Goal: Check status: Check status

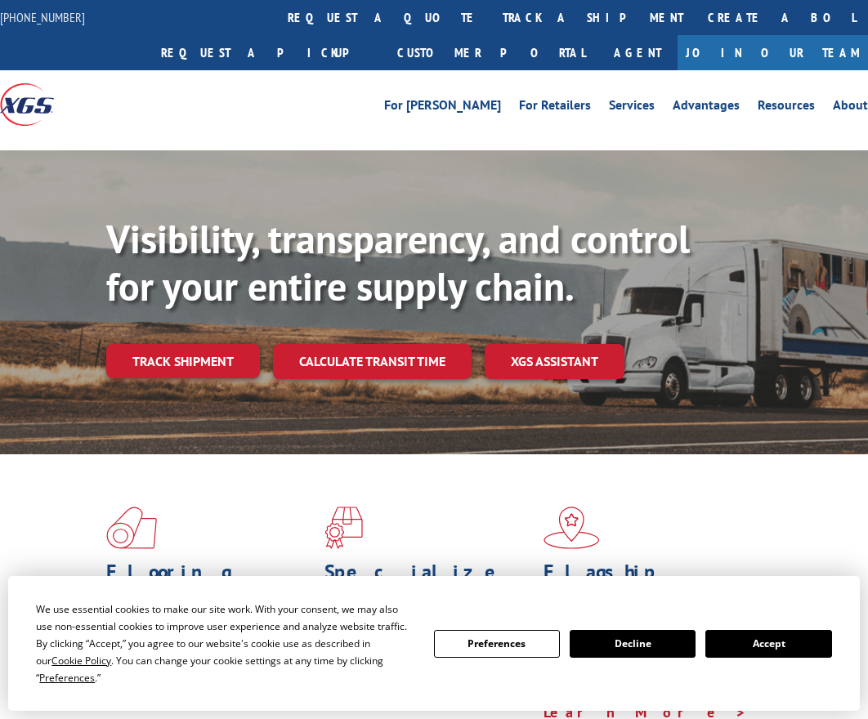
click at [490, 19] on link "track a shipment" at bounding box center [592, 17] width 205 height 35
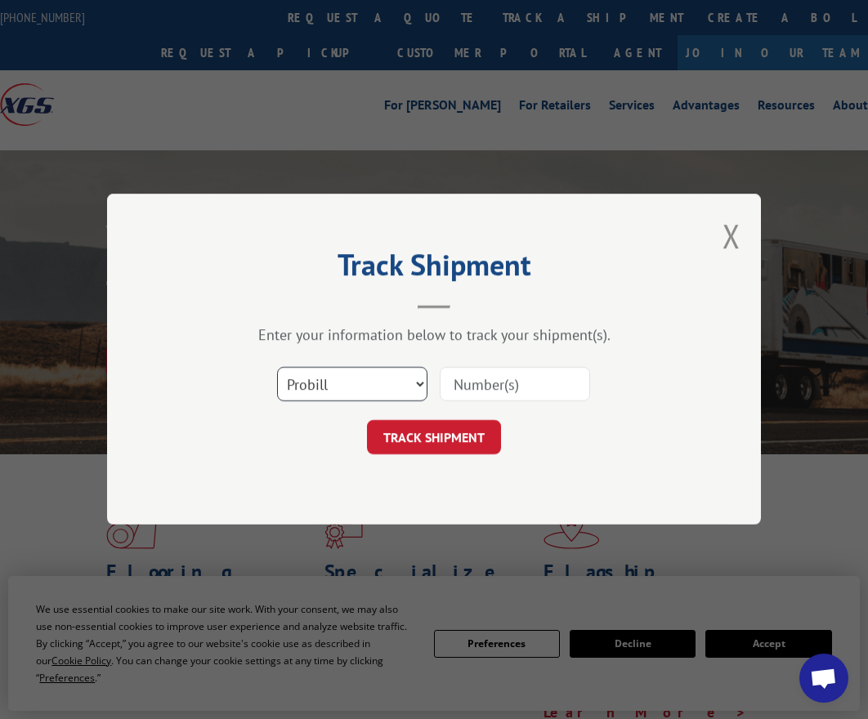
scroll to position [1458, 0]
click at [369, 374] on select "Select category... Probill BOL PO" at bounding box center [352, 385] width 150 height 34
click at [277, 368] on select "Select category... Probill BOL PO" at bounding box center [352, 385] width 150 height 34
click at [538, 392] on input at bounding box center [515, 385] width 150 height 34
click at [345, 384] on select "Select category... Probill BOL PO" at bounding box center [352, 385] width 150 height 34
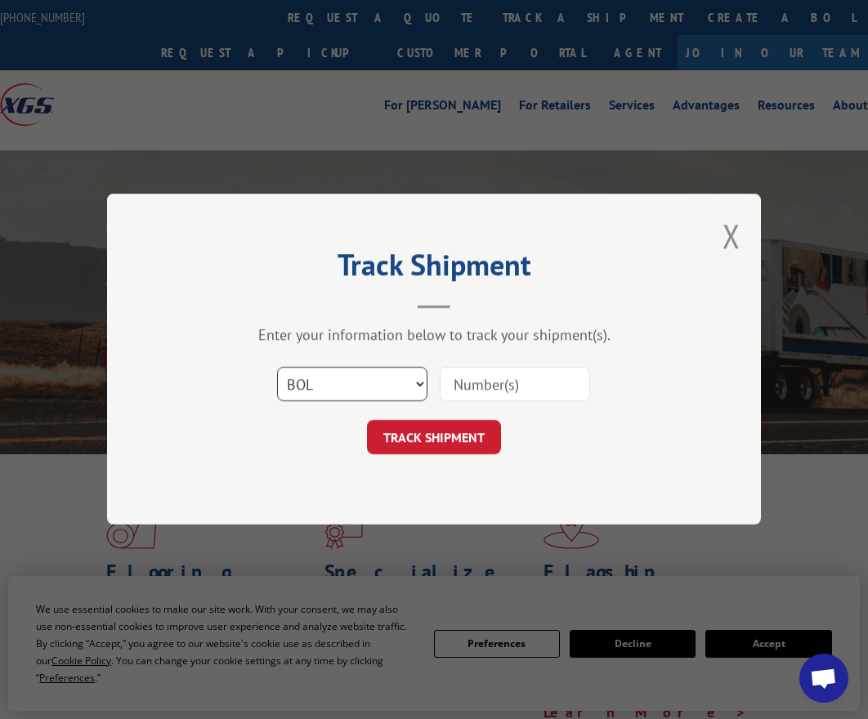
select select "probill"
click at [277, 368] on select "Select category... Probill BOL PO" at bounding box center [352, 385] width 150 height 34
paste input "17690745"
type input "17690745"
click at [386, 443] on button "TRACK SHIPMENT" at bounding box center [434, 438] width 134 height 34
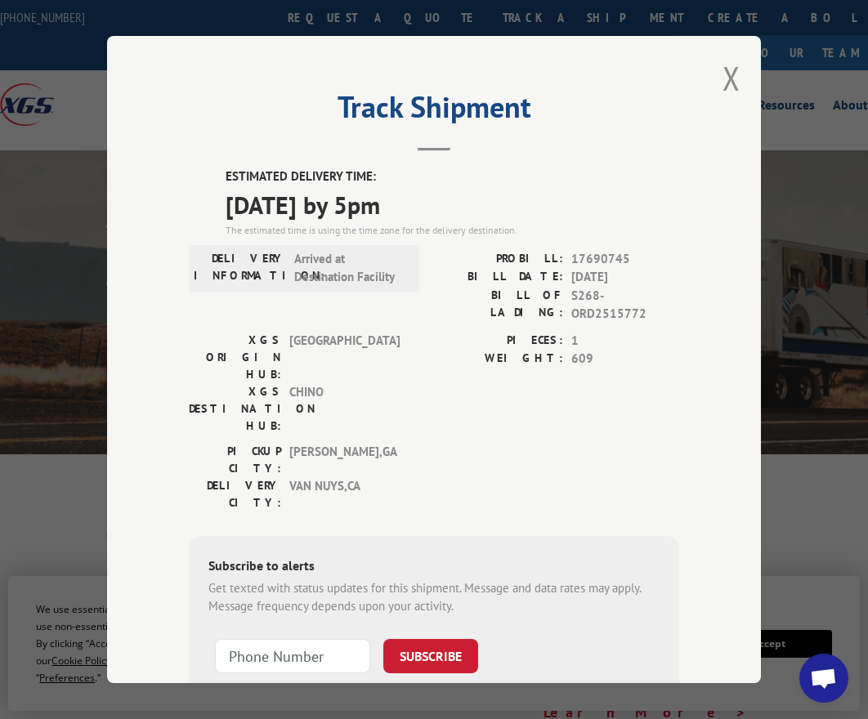
drag, startPoint x: 181, startPoint y: 155, endPoint x: 494, endPoint y: 206, distance: 316.5
click at [494, 204] on div "Track Shipment ESTIMATED DELIVERY TIME: [DATE] by 5pm The estimated time is usi…" at bounding box center [434, 359] width 654 height 647
drag, startPoint x: 494, startPoint y: 207, endPoint x: 496, endPoint y: 223, distance: 16.5
click at [494, 208] on span "[DATE] by 5pm" at bounding box center [453, 204] width 454 height 37
click at [490, 443] on div "PICKUP CITY: [GEOGRAPHIC_DATA] , [GEOGRAPHIC_DATA] DELIVERY CITY: [GEOGRAPHIC_D…" at bounding box center [434, 481] width 490 height 77
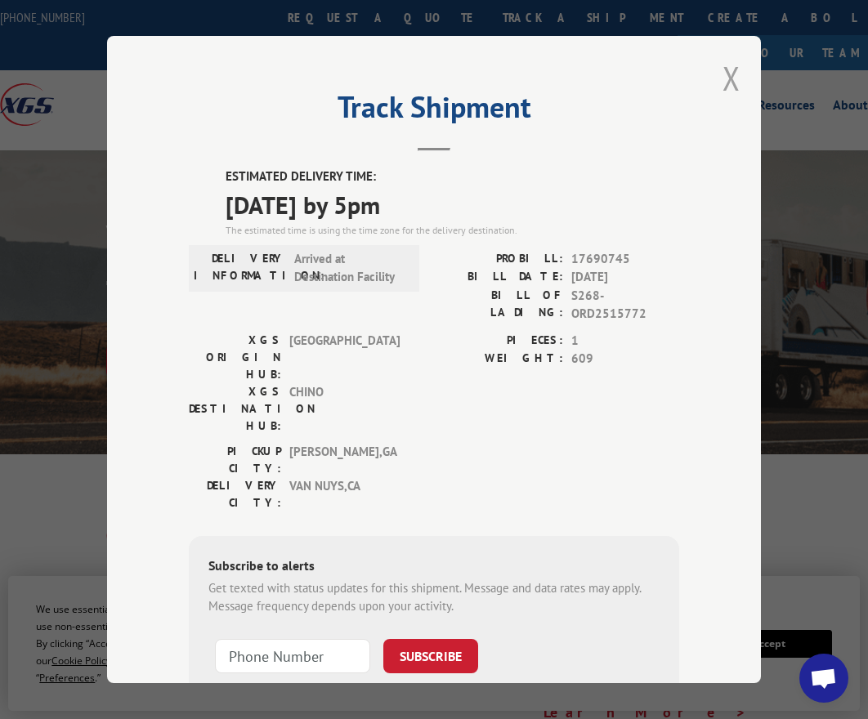
click at [723, 74] on button "Close modal" at bounding box center [732, 77] width 18 height 43
